Goal: Information Seeking & Learning: Learn about a topic

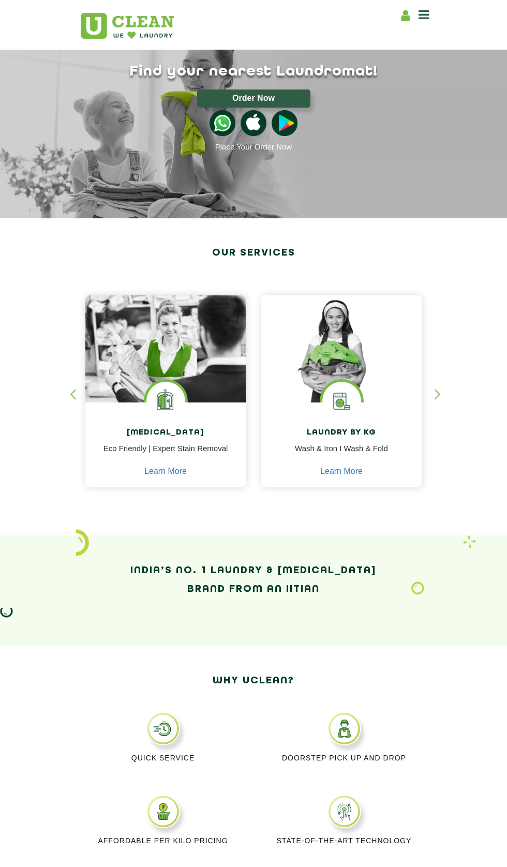
click at [424, 17] on icon at bounding box center [424, 14] width 11 height 12
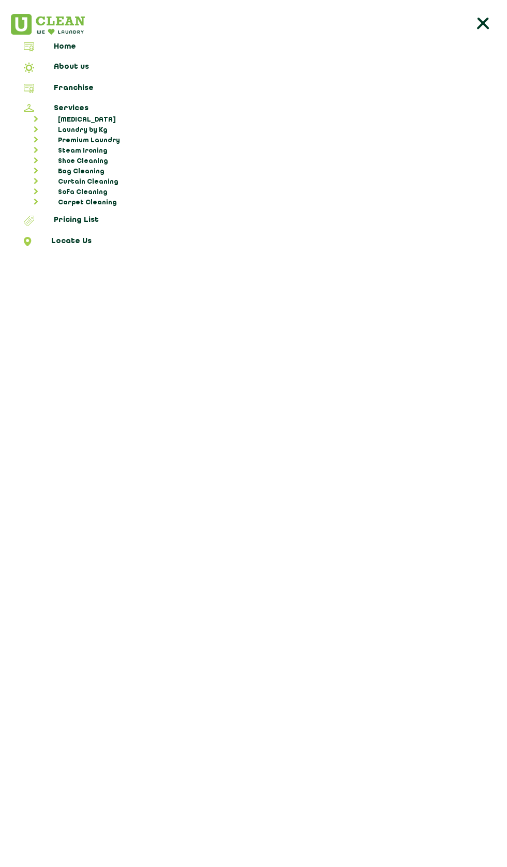
click at [82, 219] on link "Pricing List" at bounding box center [254, 222] width 500 height 13
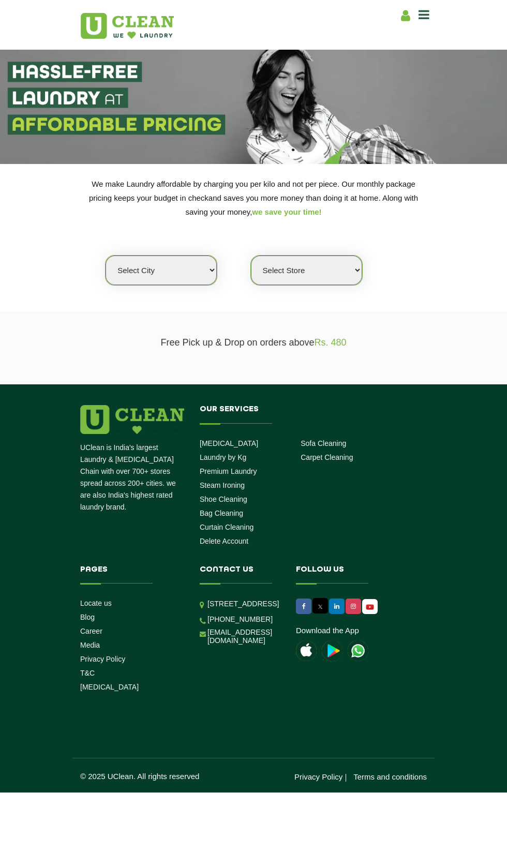
click at [150, 270] on select "Select city [GEOGRAPHIC_DATA] [GEOGRAPHIC_DATA] [GEOGRAPHIC_DATA] [GEOGRAPHIC_D…" at bounding box center [161, 271] width 111 height 30
select select "124"
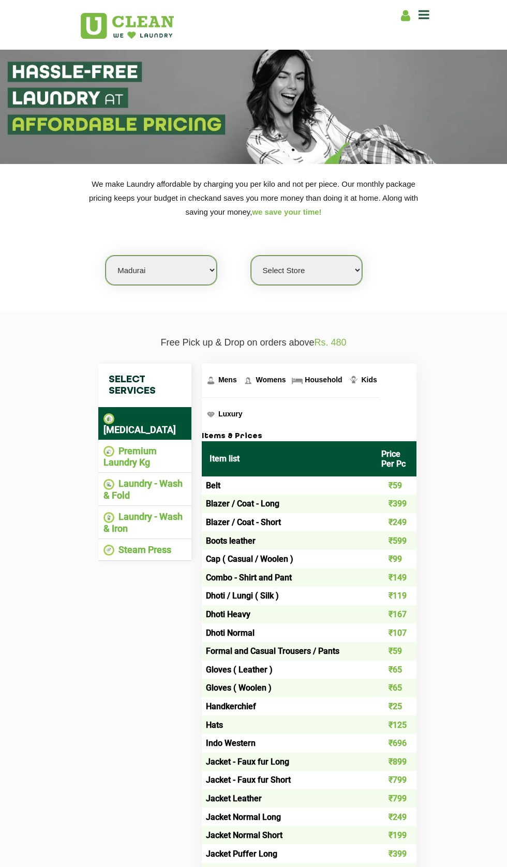
click at [278, 271] on select "Select Store [GEOGRAPHIC_DATA]" at bounding box center [306, 271] width 111 height 30
select select "412"
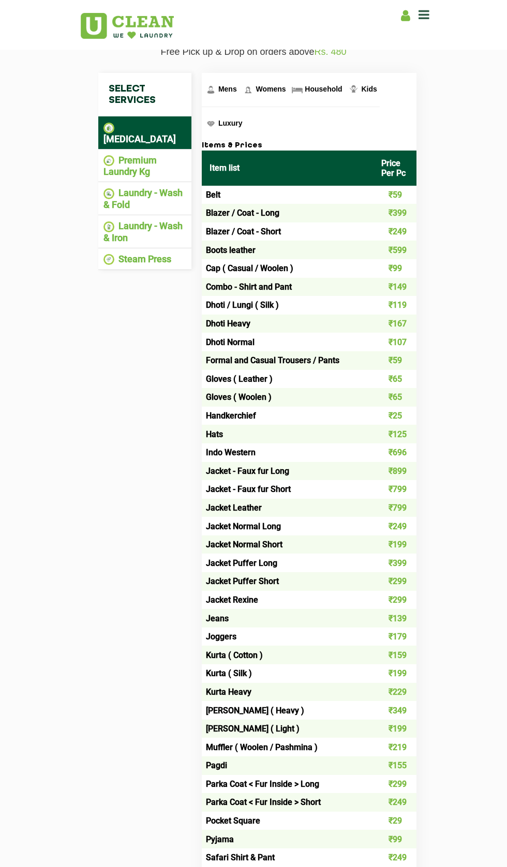
scroll to position [290, 0]
click at [141, 164] on li "Premium Laundry Kg" at bounding box center [145, 166] width 83 height 23
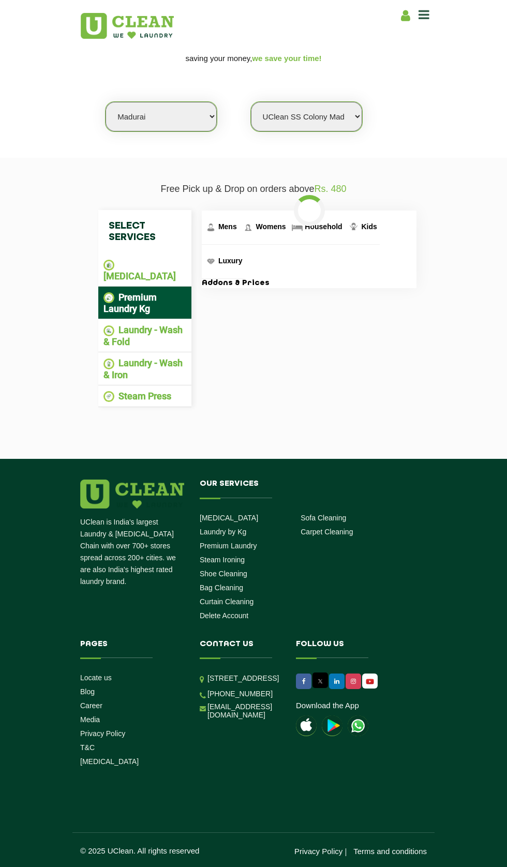
scroll to position [158, 0]
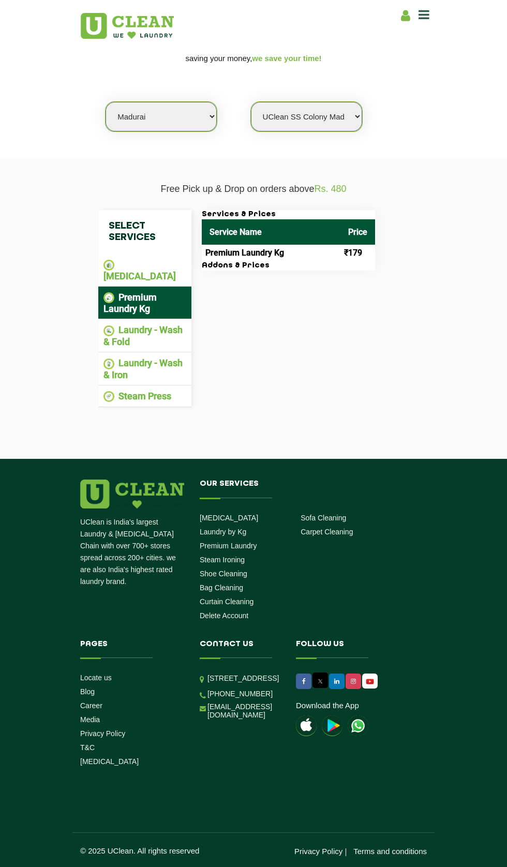
click at [149, 325] on li "Laundry - Wash & Fold" at bounding box center [145, 336] width 83 height 23
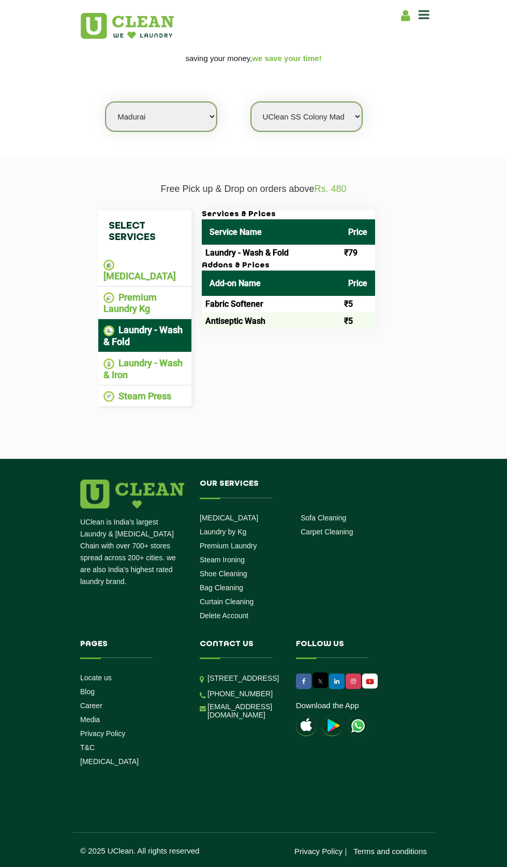
click at [149, 358] on li "Laundry - Wash & Iron" at bounding box center [145, 369] width 83 height 23
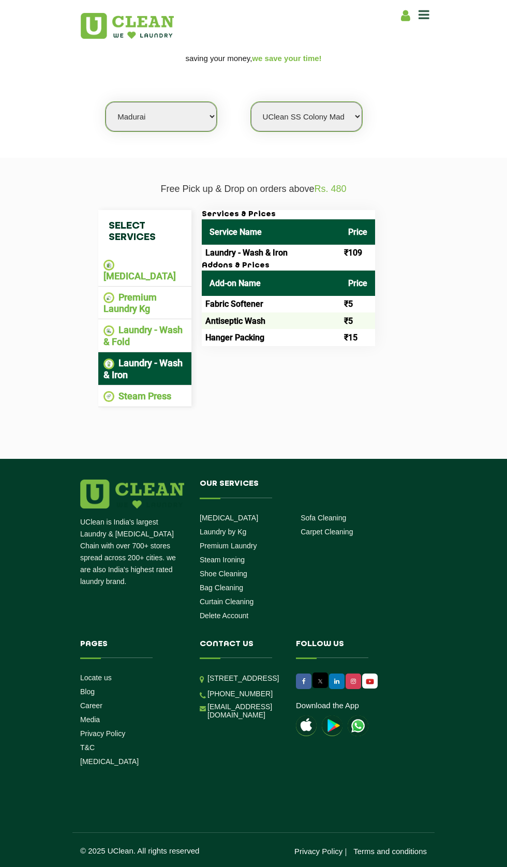
click at [164, 391] on li "Steam Press" at bounding box center [145, 397] width 83 height 12
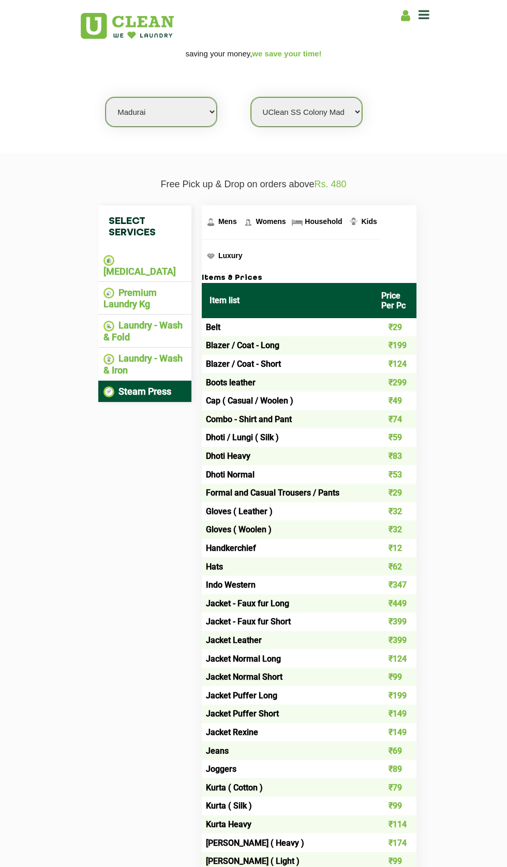
scroll to position [290, 0]
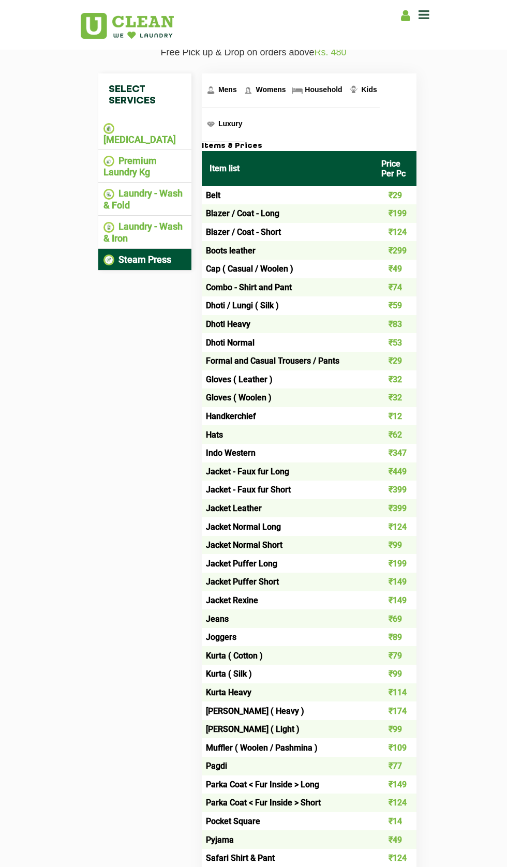
click at [129, 87] on h4 "Select Services" at bounding box center [144, 94] width 93 height 43
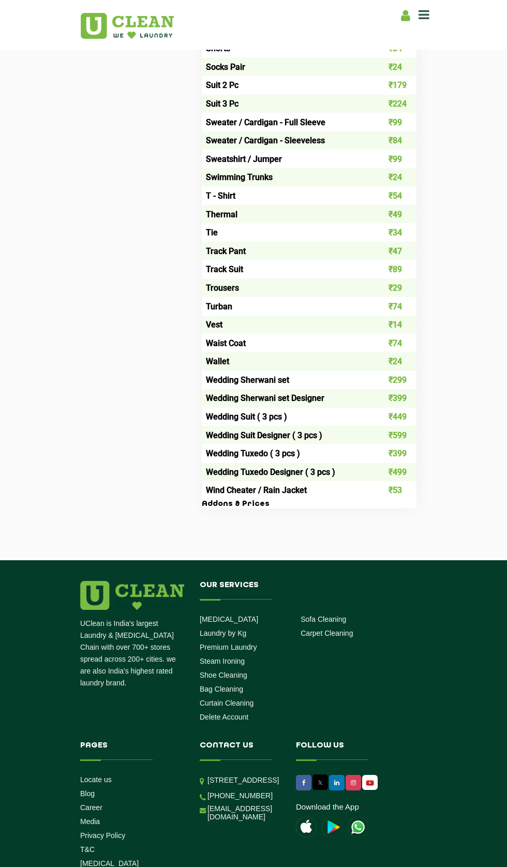
scroll to position [1285, 0]
click at [93, 789] on link "Blog" at bounding box center [87, 793] width 14 height 8
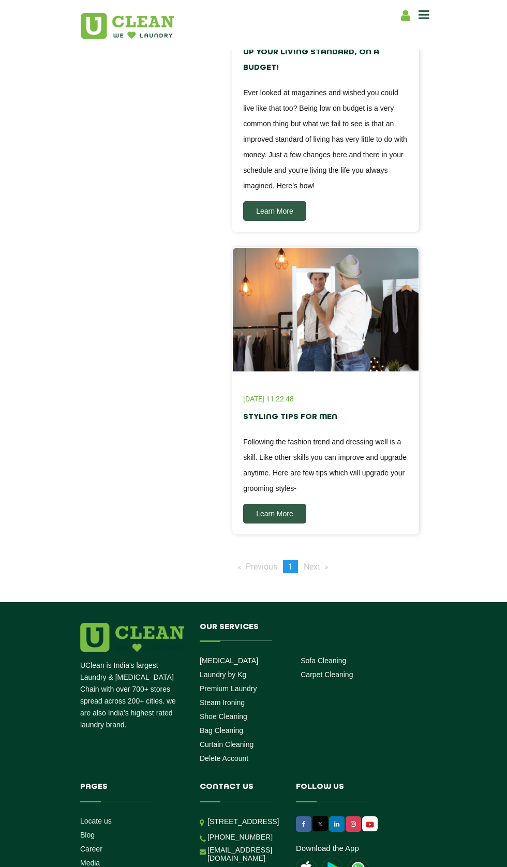
scroll to position [786, 0]
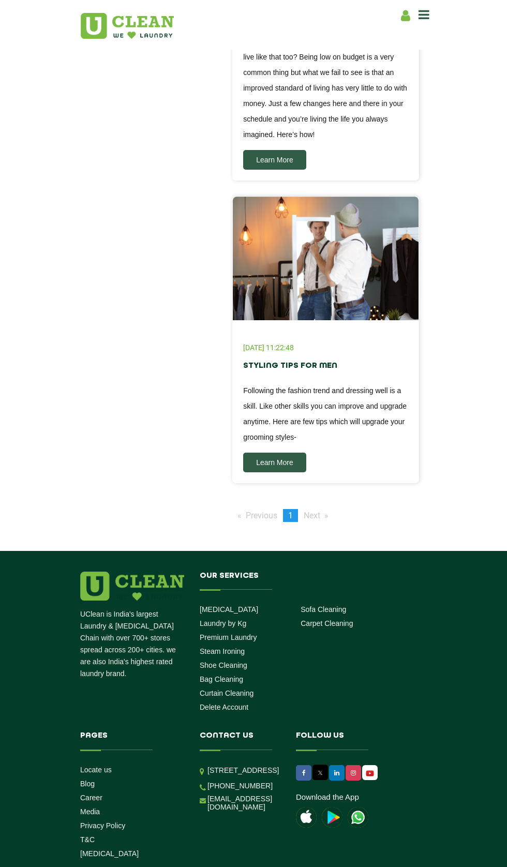
click at [331, 509] on li "Next page" at bounding box center [316, 515] width 35 height 13
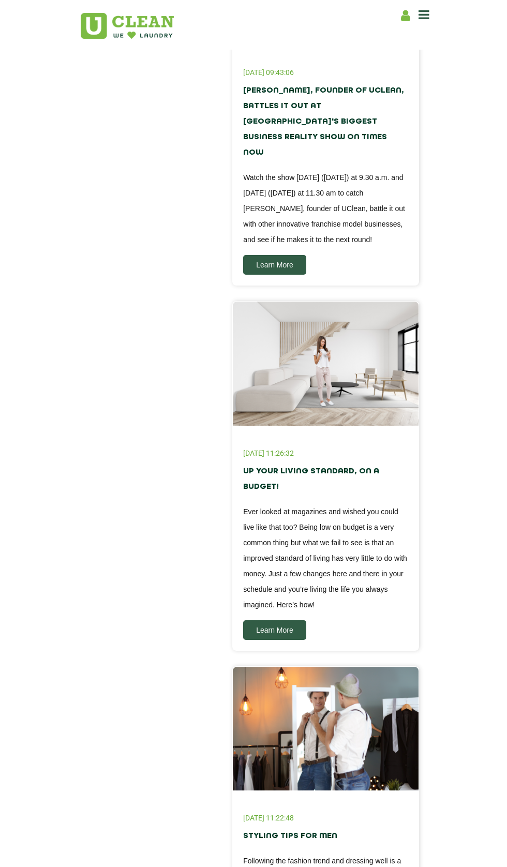
scroll to position [0, 0]
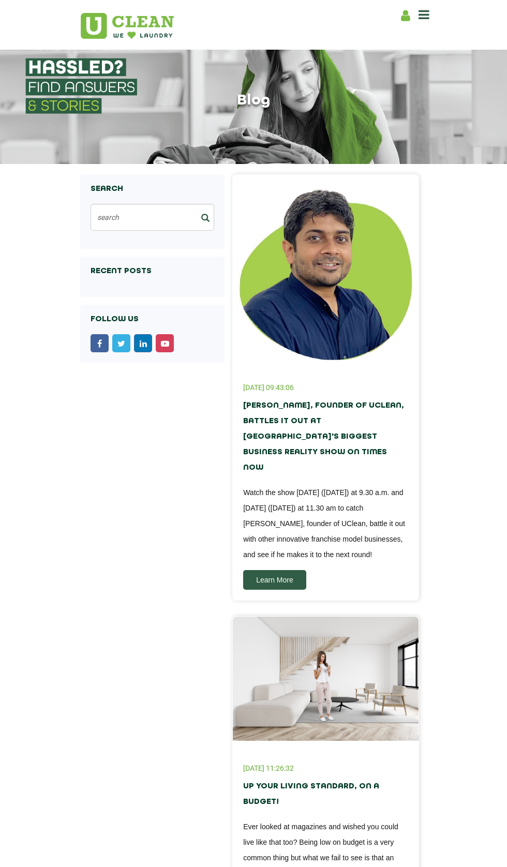
click at [424, 19] on icon at bounding box center [424, 14] width 11 height 12
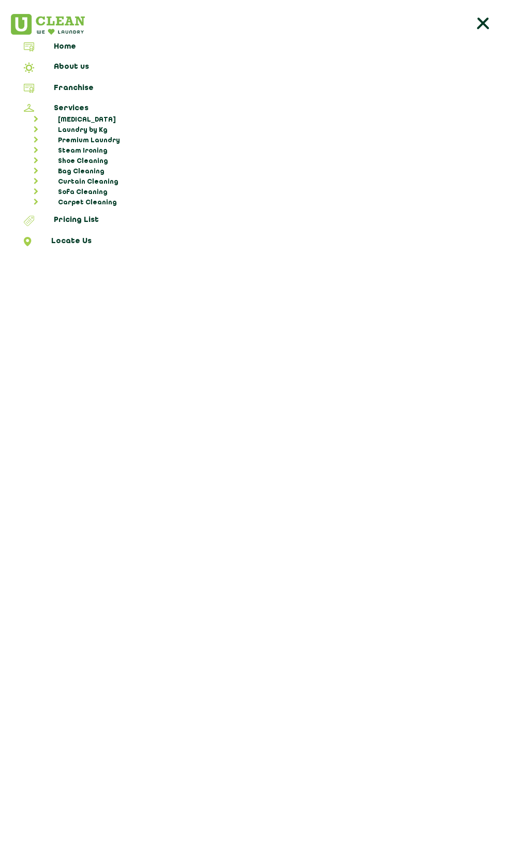
click at [77, 216] on link "Pricing List" at bounding box center [254, 222] width 500 height 13
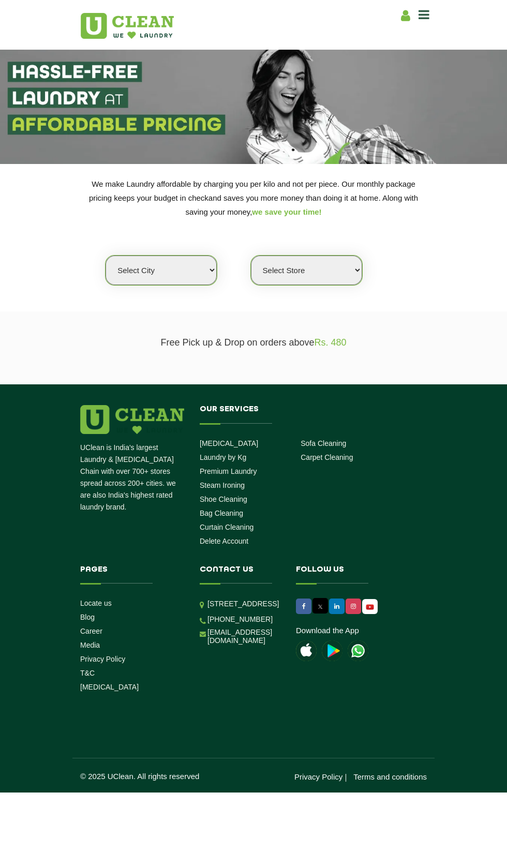
select select "0"
click at [258, 211] on span "we save your time!" at bounding box center [286, 212] width 69 height 9
click at [259, 205] on p "We make Laundry affordable by charging you per kilo and not per piece. Our mont…" at bounding box center [253, 198] width 347 height 42
click at [96, 636] on link "Career" at bounding box center [91, 631] width 22 height 8
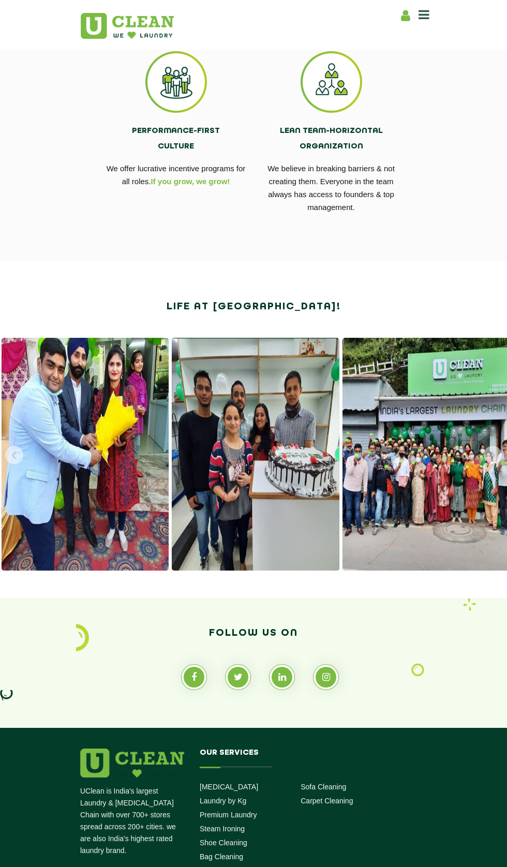
scroll to position [496, 0]
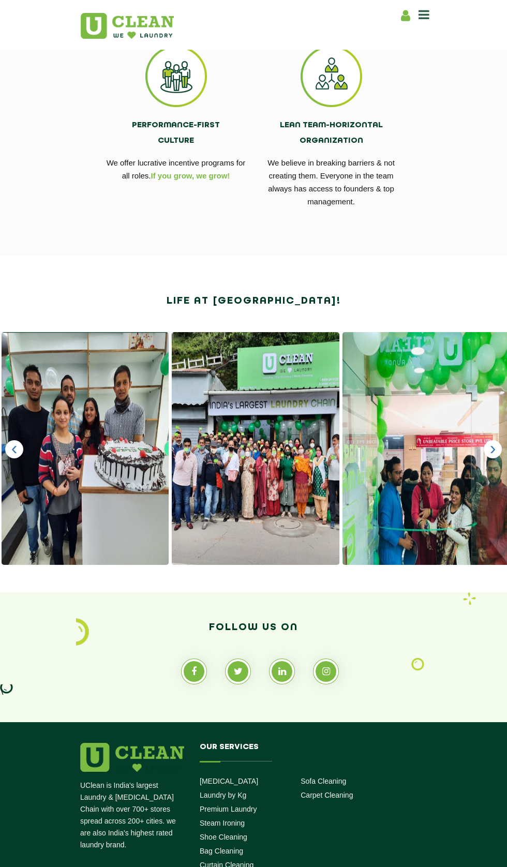
click at [237, 431] on span at bounding box center [255, 448] width 167 height 233
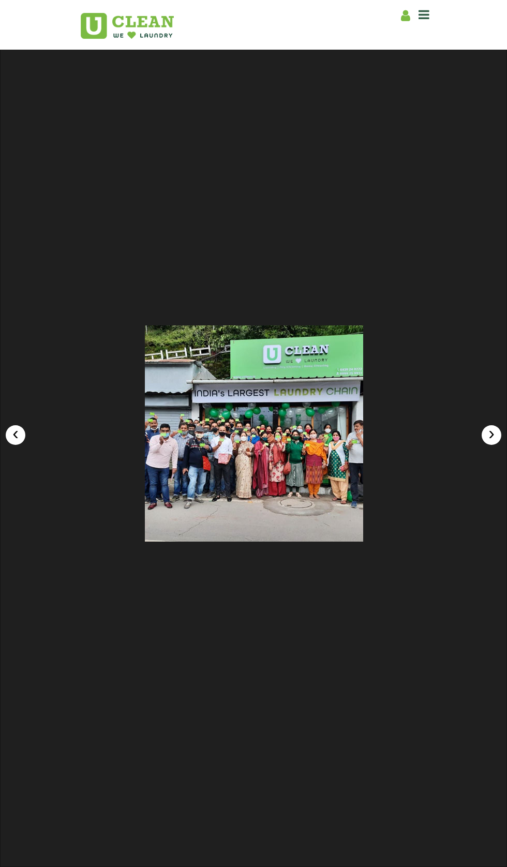
click at [489, 445] on link "›" at bounding box center [492, 435] width 20 height 20
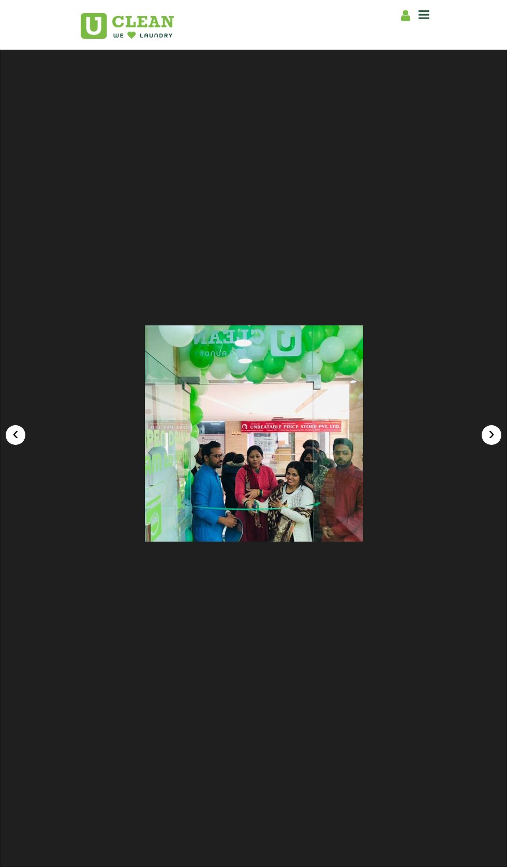
click at [484, 445] on link "›" at bounding box center [492, 435] width 20 height 20
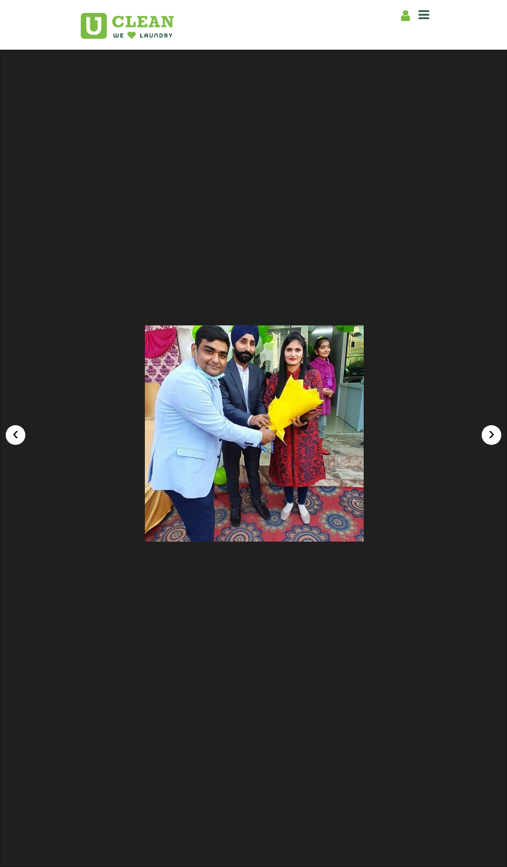
click at [484, 482] on div at bounding box center [254, 434] width 507 height 866
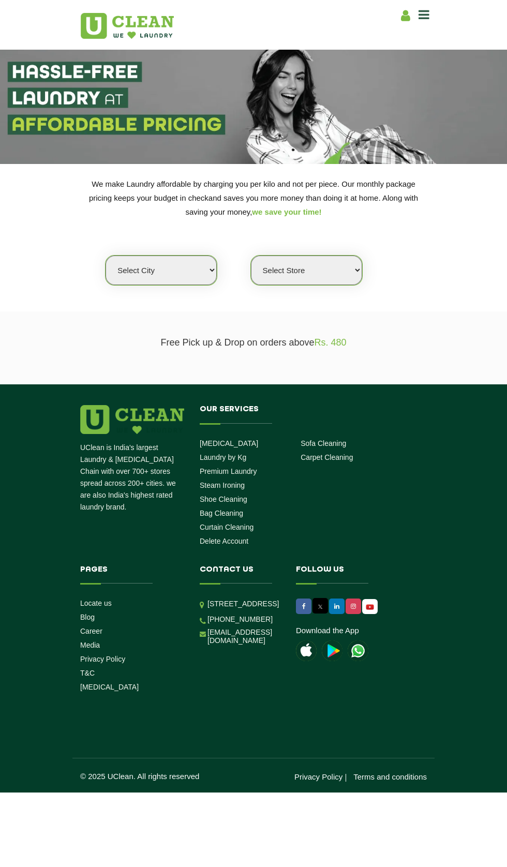
select select "0"
click at [104, 659] on link "Privacy Policy" at bounding box center [102, 659] width 45 height 8
select select "0"
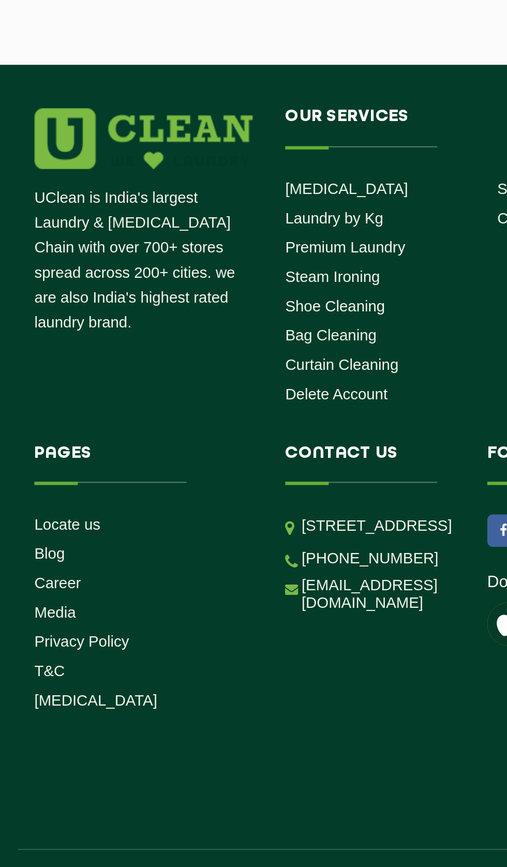
click at [93, 650] on link "Media" at bounding box center [90, 645] width 20 height 8
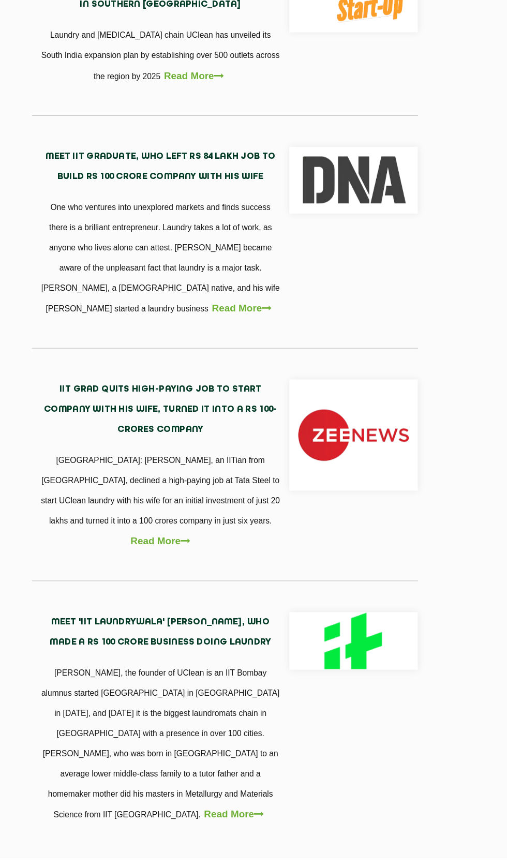
scroll to position [685, 0]
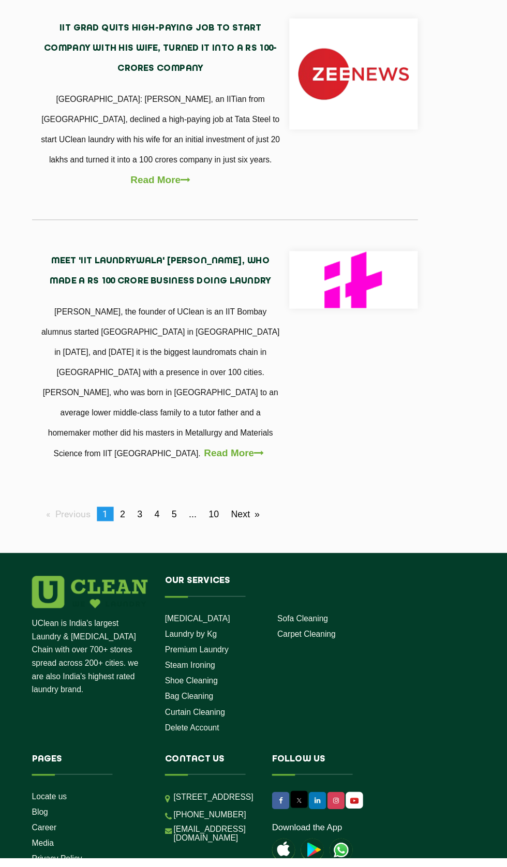
click at [98, 614] on img at bounding box center [132, 628] width 104 height 29
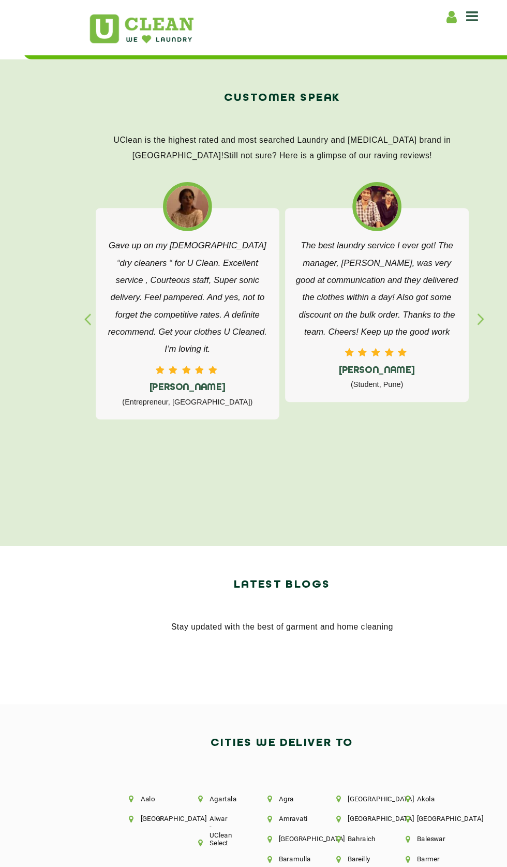
scroll to position [1519, 0]
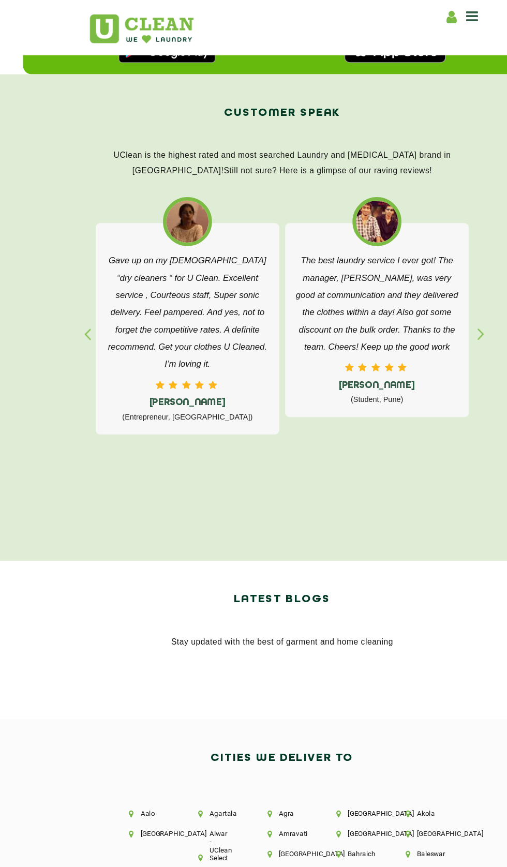
click at [424, 18] on icon at bounding box center [424, 14] width 11 height 12
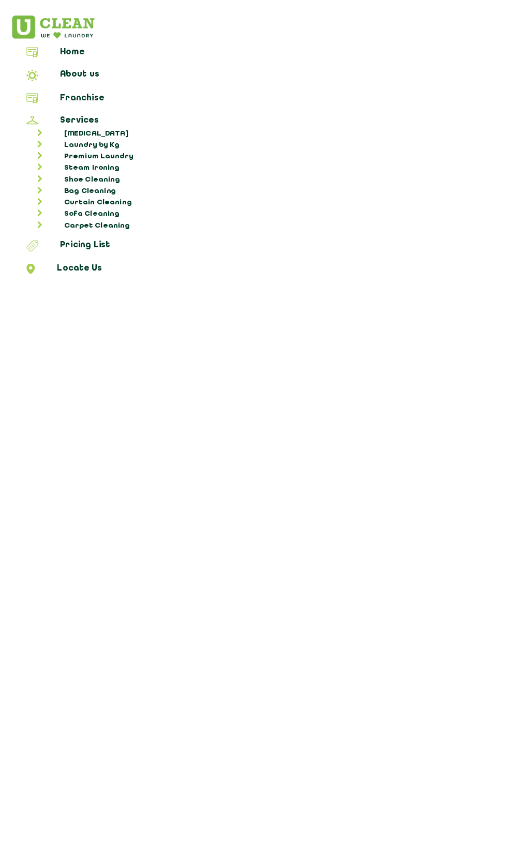
click at [91, 220] on link "Pricing List" at bounding box center [254, 222] width 500 height 13
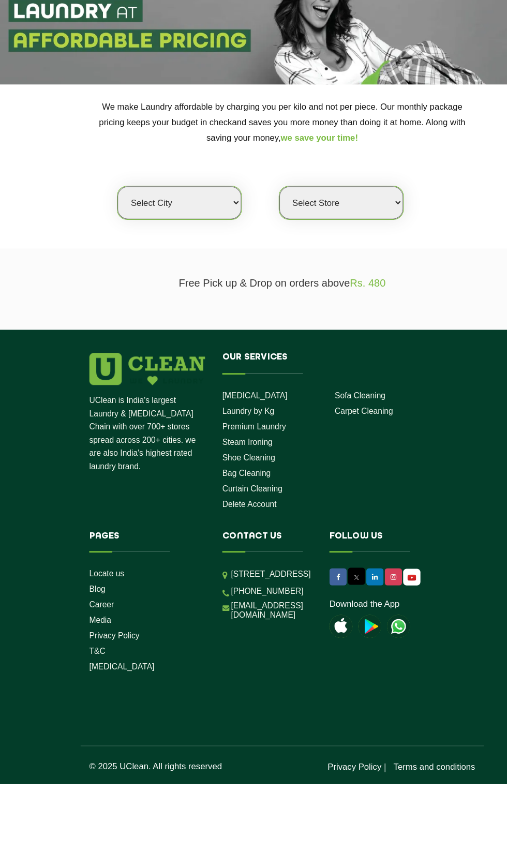
click at [189, 283] on select "Select city [GEOGRAPHIC_DATA] [GEOGRAPHIC_DATA] [GEOGRAPHIC_DATA] [GEOGRAPHIC_D…" at bounding box center [161, 271] width 111 height 30
select select "124"
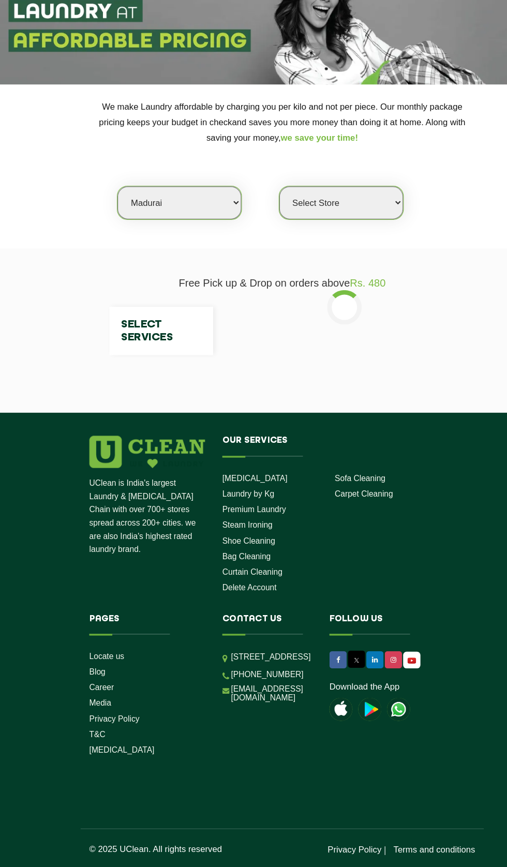
select select "0"
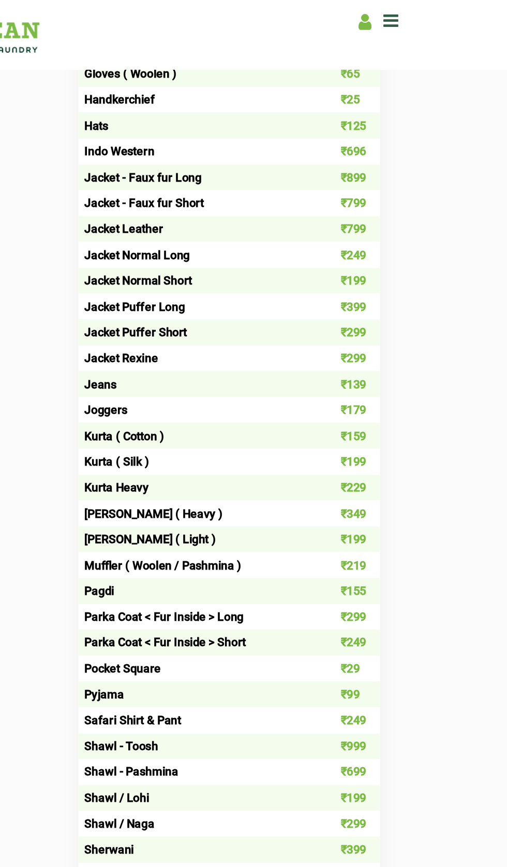
scroll to position [635, 0]
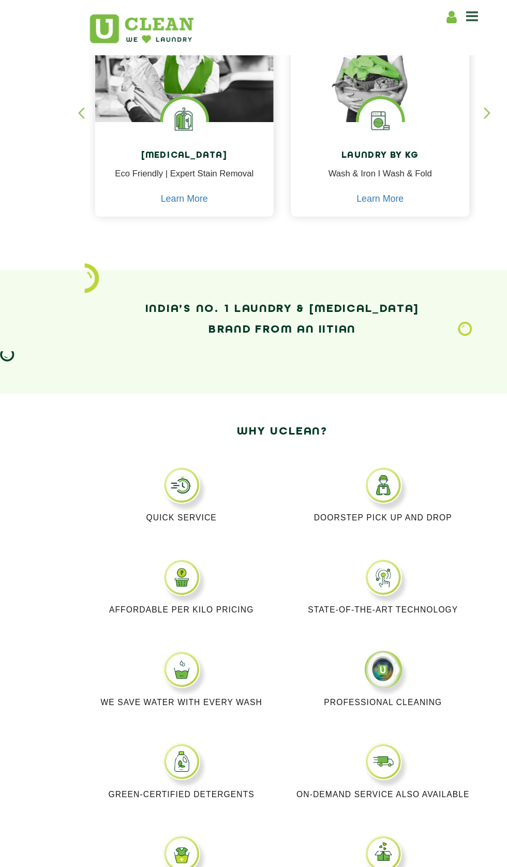
scroll to position [285, 0]
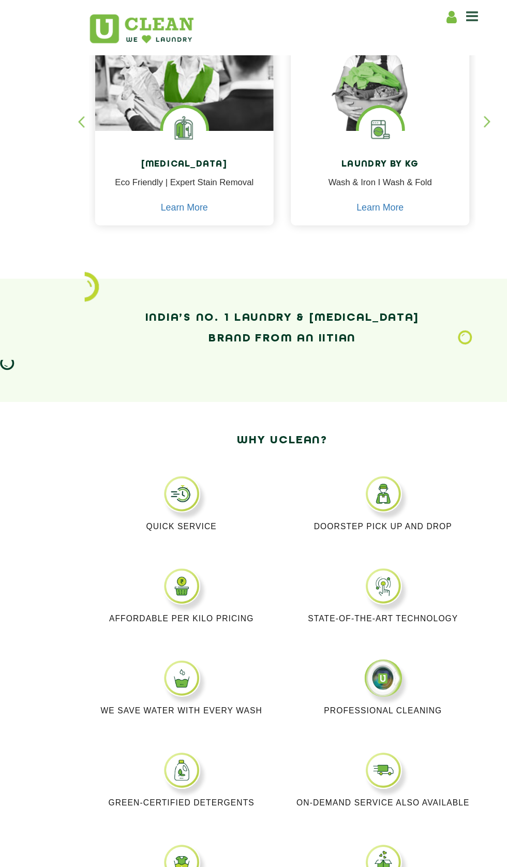
click at [439, 114] on div "button" at bounding box center [443, 118] width 16 height 28
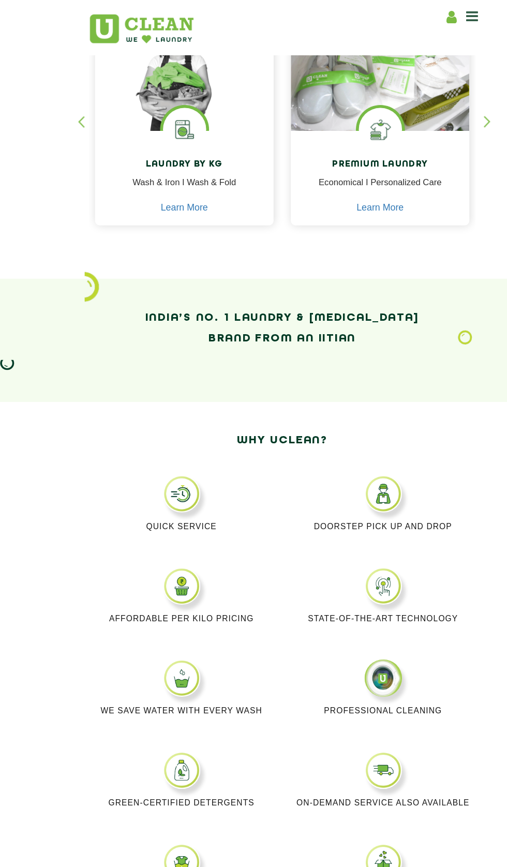
click at [439, 112] on div "button" at bounding box center [443, 118] width 16 height 28
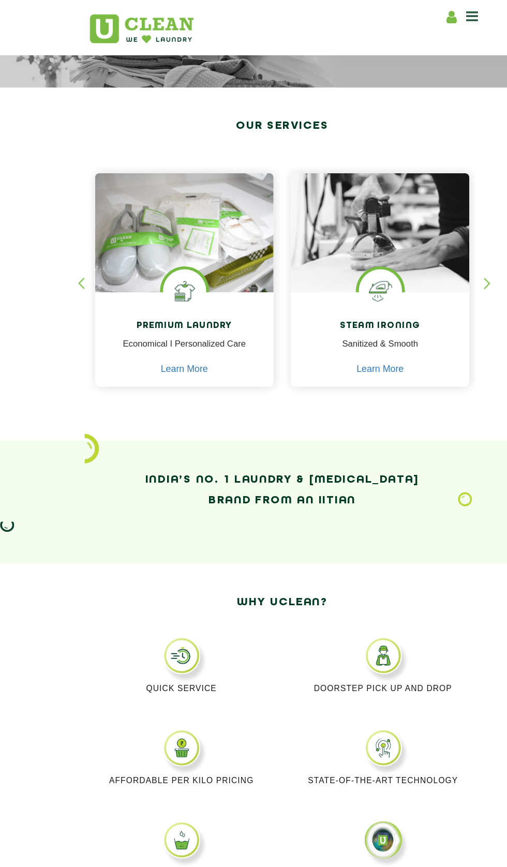
scroll to position [132, 0]
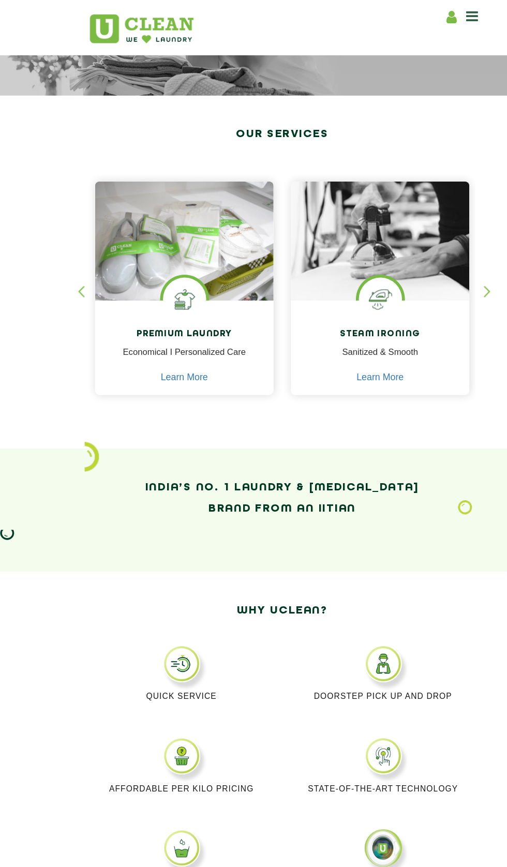
click at [440, 264] on div "button" at bounding box center [443, 271] width 16 height 28
click at [438, 267] on div "button" at bounding box center [443, 271] width 16 height 28
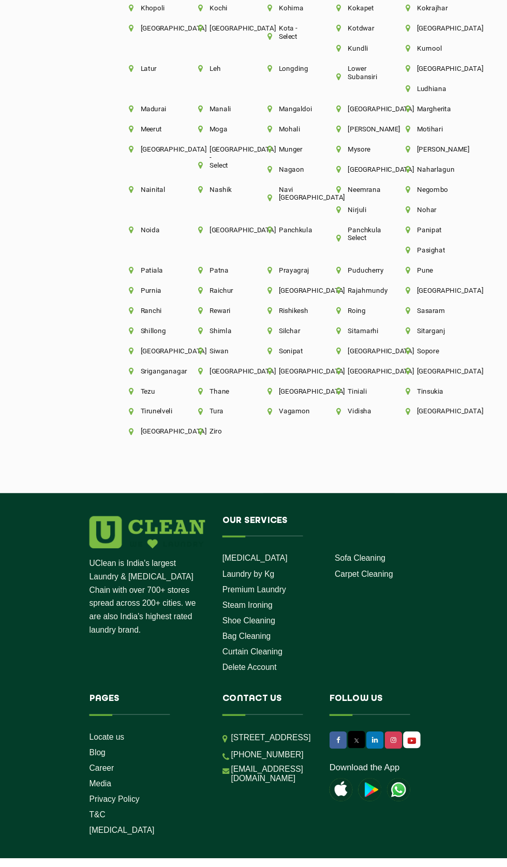
scroll to position [2530, 0]
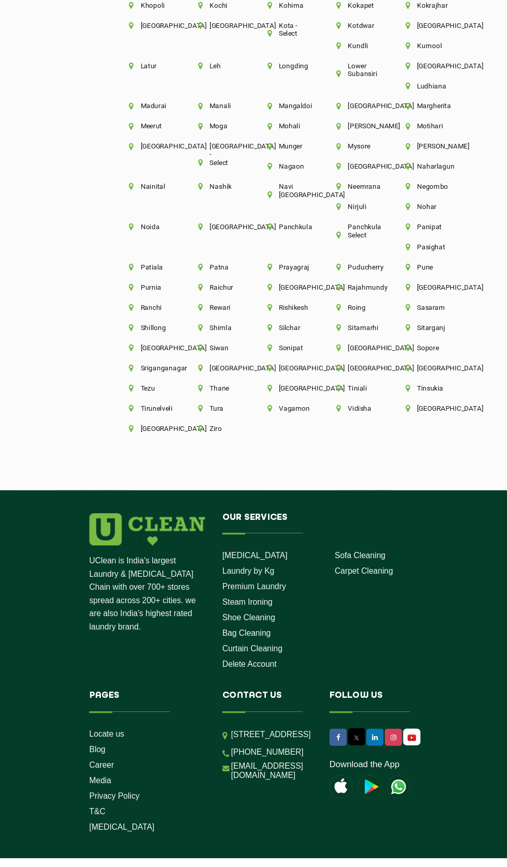
click at [332, 591] on link "Sofa Cleaning" at bounding box center [324, 595] width 46 height 8
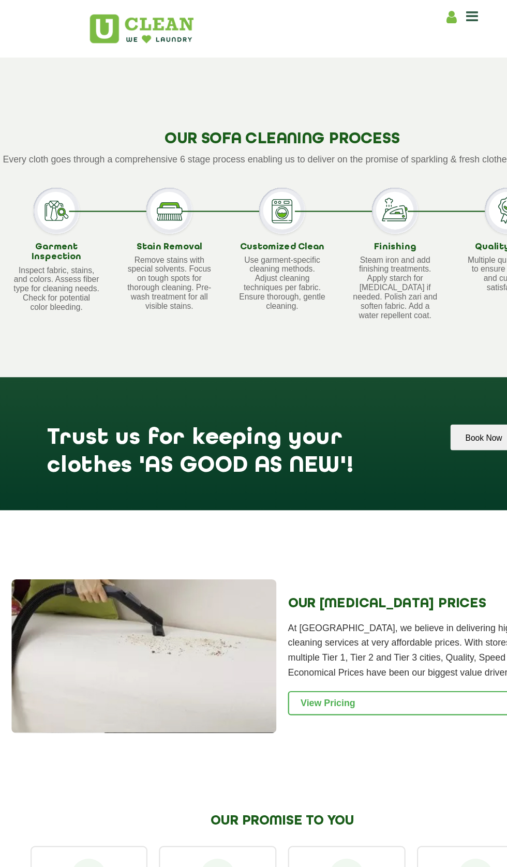
scroll to position [618, 0]
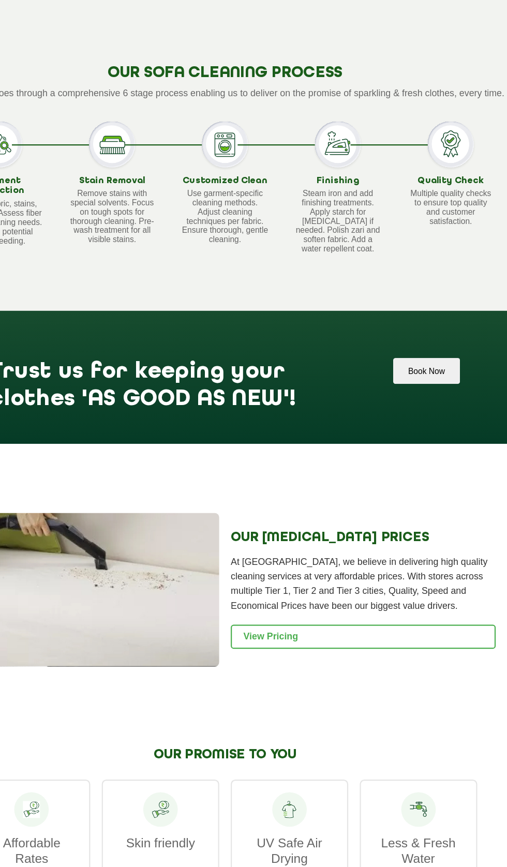
click at [446, 655] on link "View Pricing" at bounding box center [378, 644] width 238 height 22
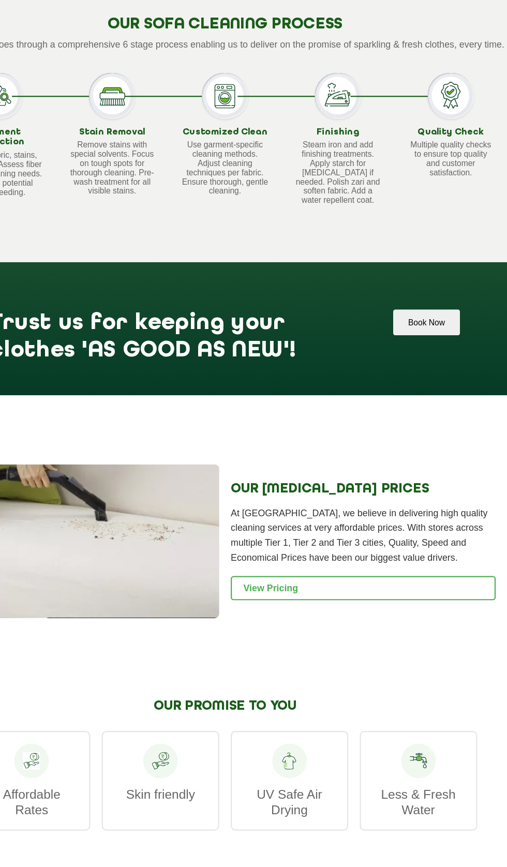
scroll to position [0, 0]
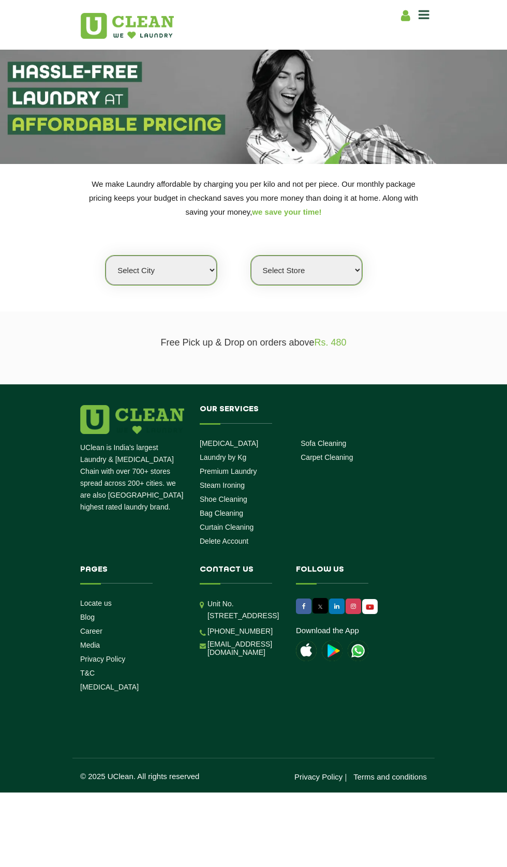
click at [186, 271] on select "Select city [GEOGRAPHIC_DATA] [GEOGRAPHIC_DATA] [GEOGRAPHIC_DATA] [GEOGRAPHIC_D…" at bounding box center [161, 271] width 111 height 30
select select "124"
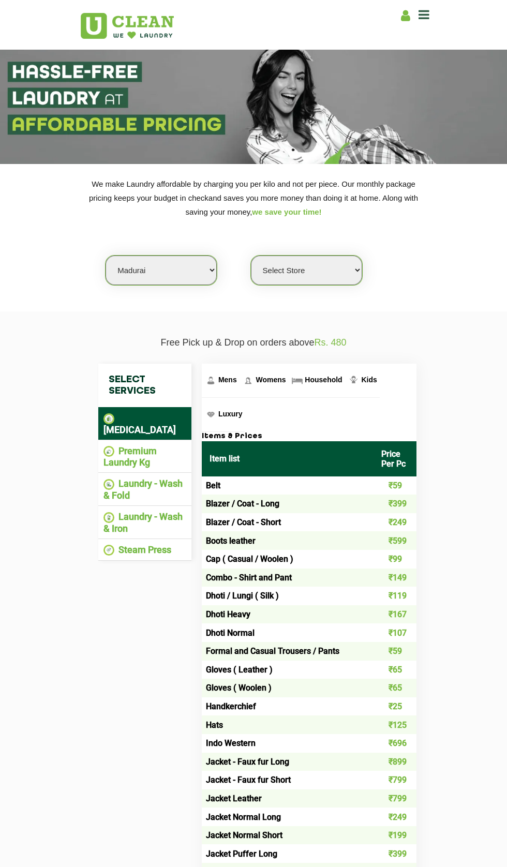
click at [331, 270] on select "Select Store UClean SS Colony Madurai" at bounding box center [306, 271] width 111 height 30
select select "412"
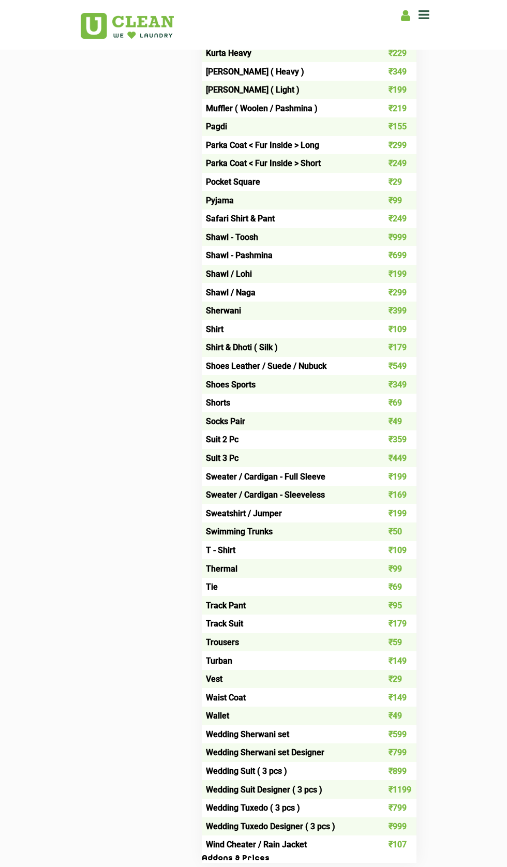
scroll to position [934, 0]
